Goal: Book appointment/travel/reservation

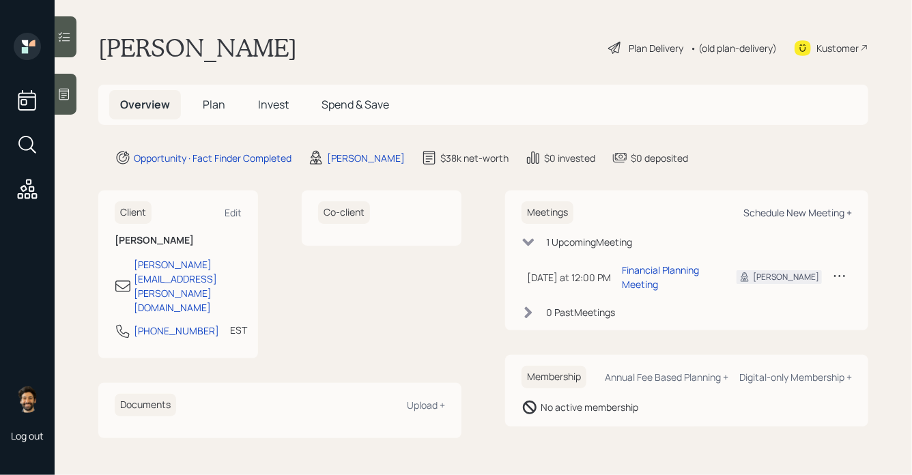
click at [769, 210] on div "Schedule New Meeting +" at bounding box center [798, 212] width 109 height 13
select select "f14b762f-c7c2-4b89-9227-8fa891345eea"
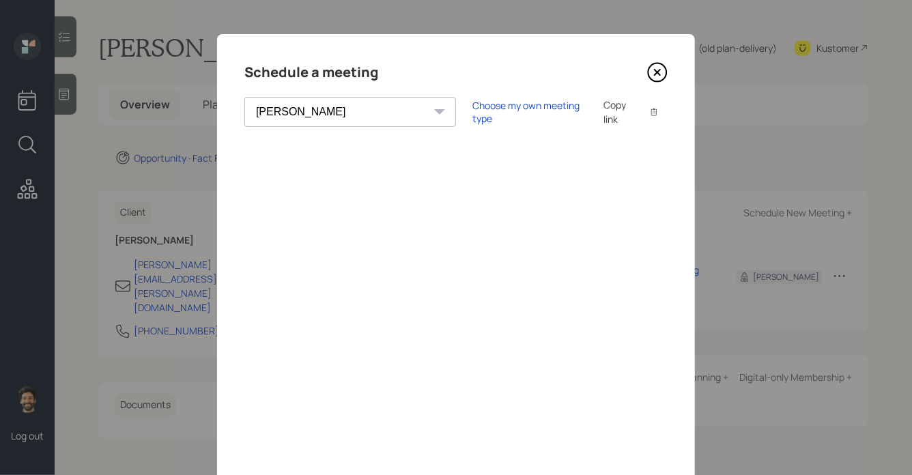
click at [652, 69] on icon at bounding box center [657, 72] width 20 height 20
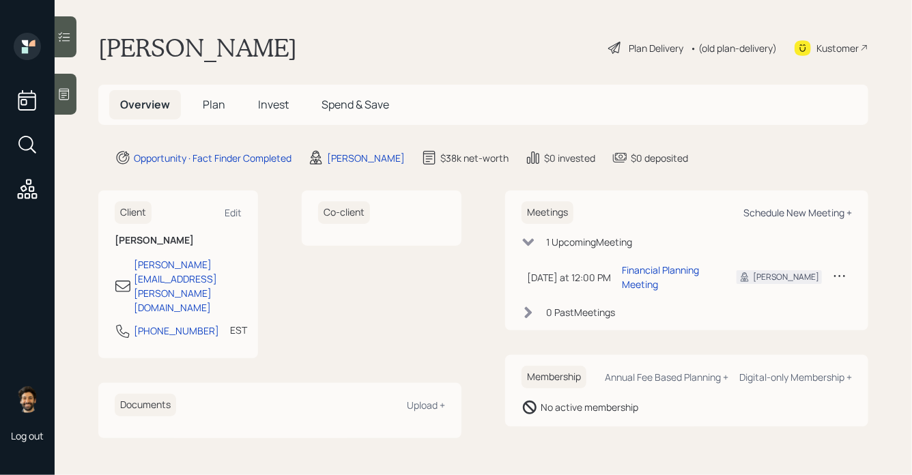
click at [791, 210] on div "Schedule New Meeting +" at bounding box center [798, 212] width 109 height 13
select select "f14b762f-c7c2-4b89-9227-8fa891345eea"
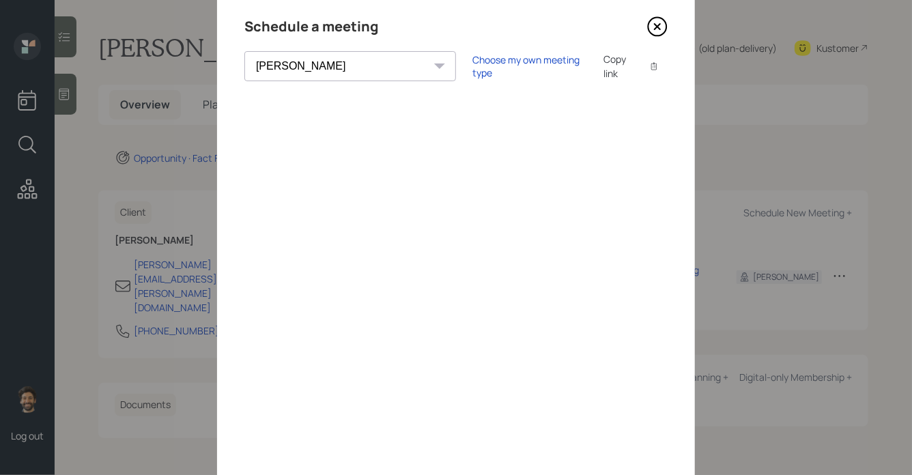
scroll to position [57, 0]
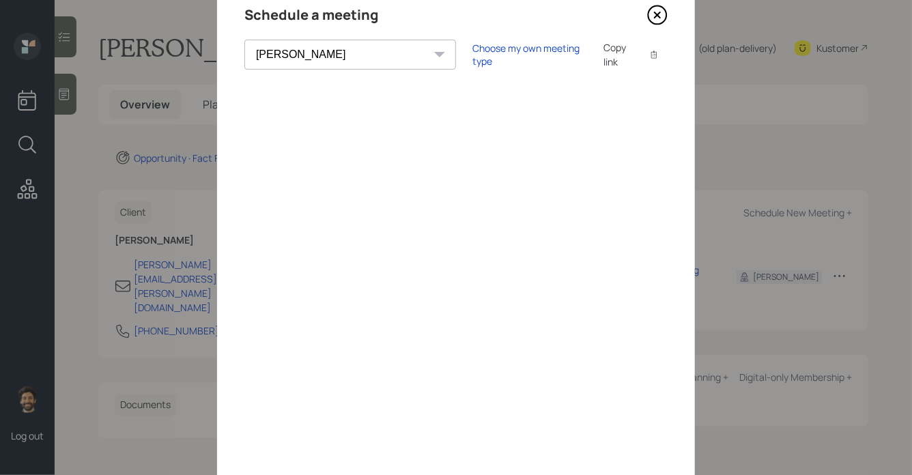
click at [658, 13] on icon at bounding box center [657, 14] width 5 height 5
